Goal: Find contact information: Find contact information

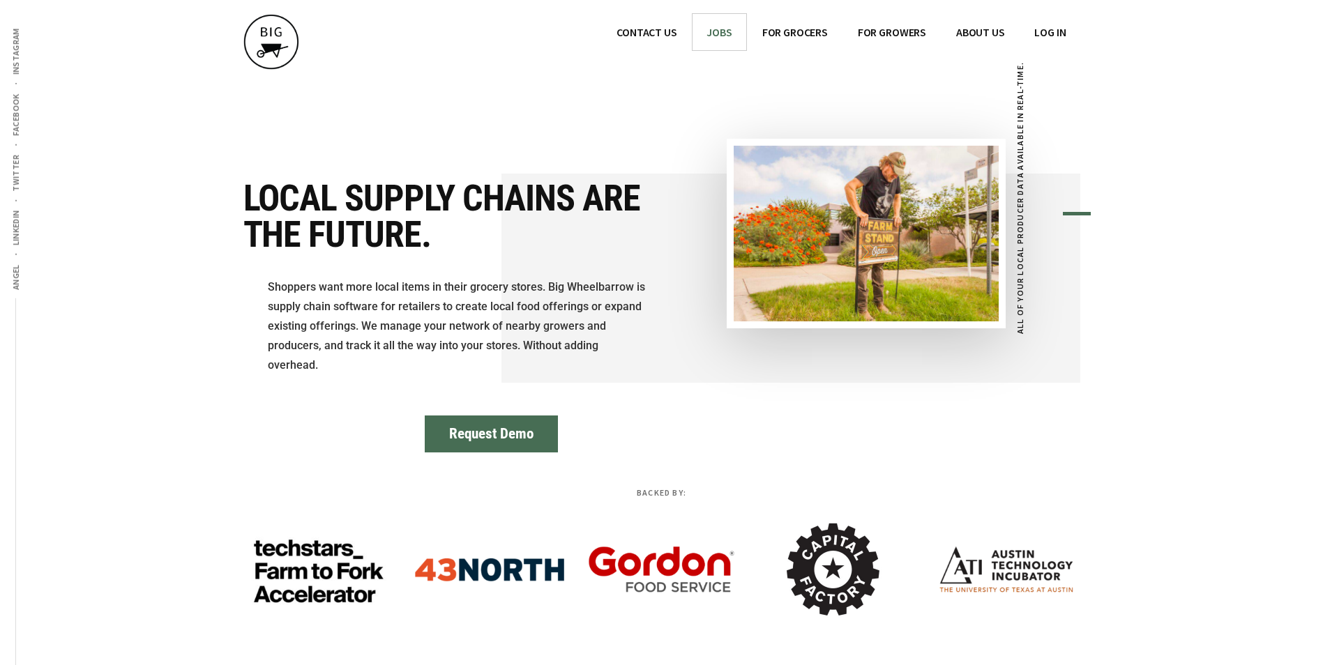
click at [725, 36] on span "JOBS" at bounding box center [718, 32] width 25 height 14
click at [648, 33] on span "CONTACT US" at bounding box center [646, 32] width 60 height 14
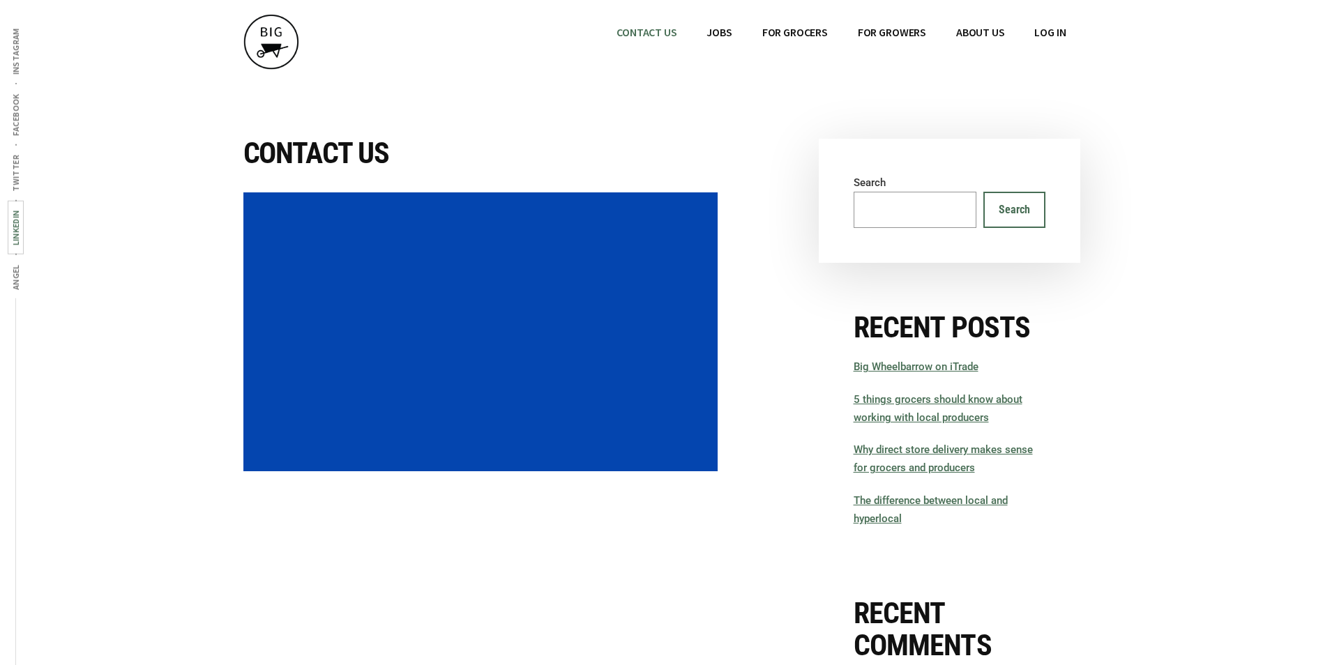
click at [10, 222] on link "LinkedIn" at bounding box center [15, 228] width 15 height 52
click at [16, 59] on span "Instagram" at bounding box center [15, 51] width 10 height 47
